Goal: Navigation & Orientation: Understand site structure

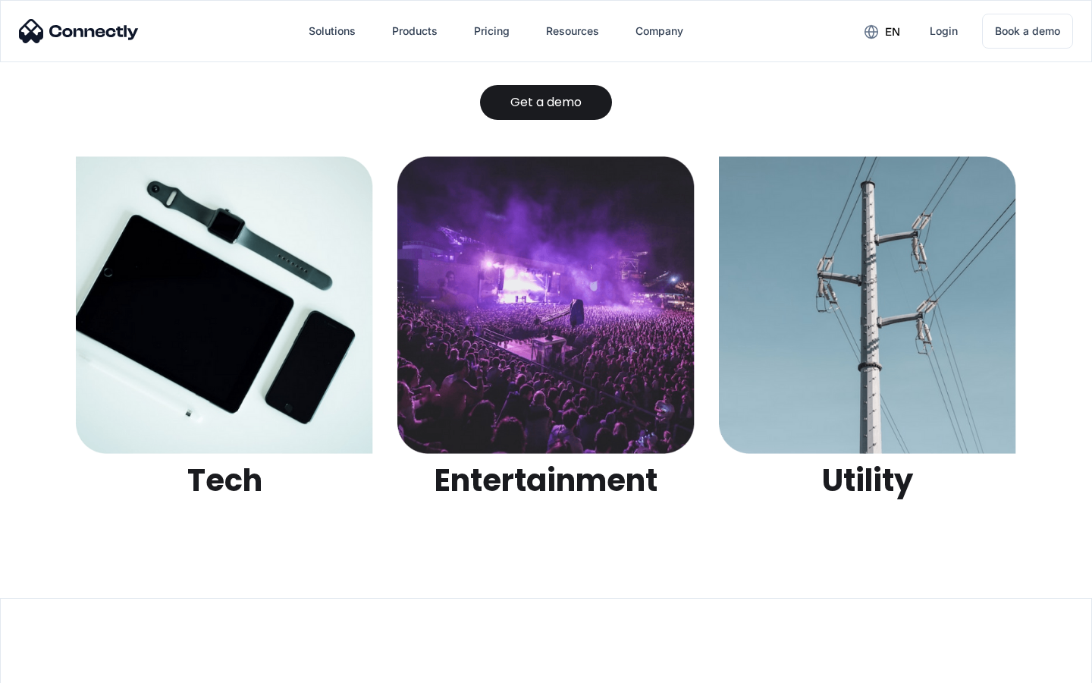
scroll to position [4786, 0]
